Goal: Information Seeking & Learning: Find contact information

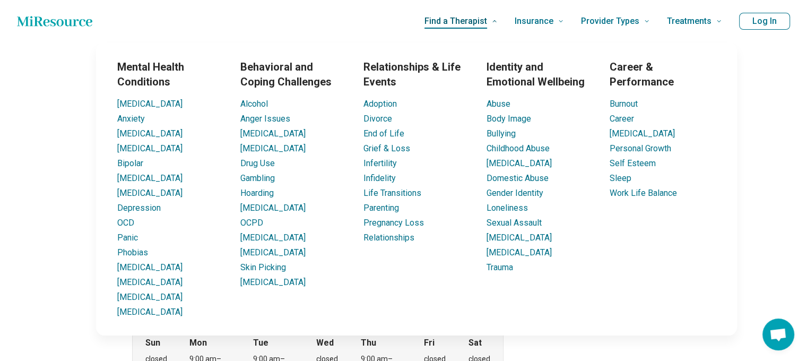
click at [486, 23] on span "Find a Therapist" at bounding box center [455, 21] width 63 height 15
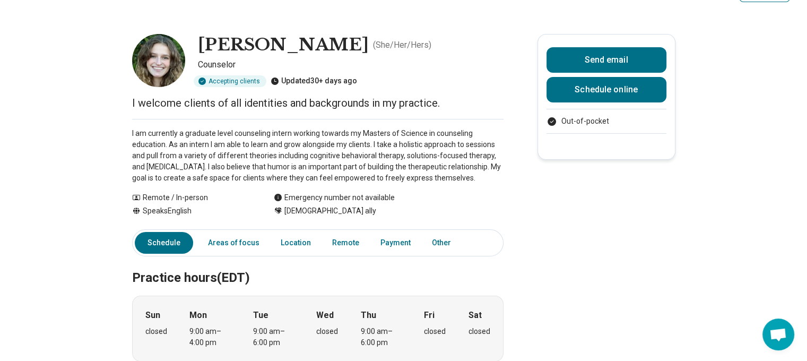
scroll to position [58, 0]
